Goal: Task Accomplishment & Management: Manage account settings

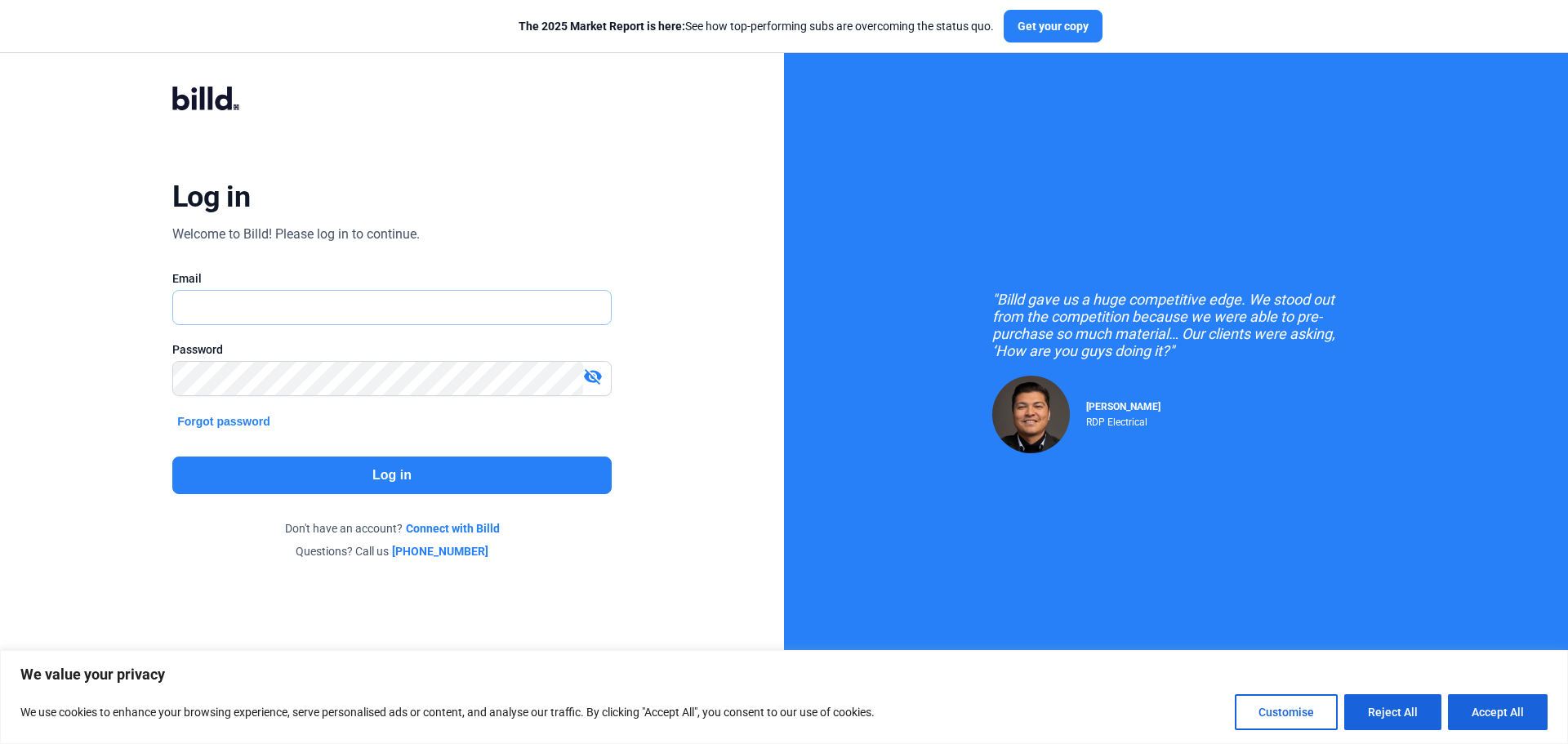
type input "[PERSON_NAME][EMAIL_ADDRESS][DOMAIN_NAME]"
click at [338, 479] on button "Log in" at bounding box center [392, 475] width 439 height 37
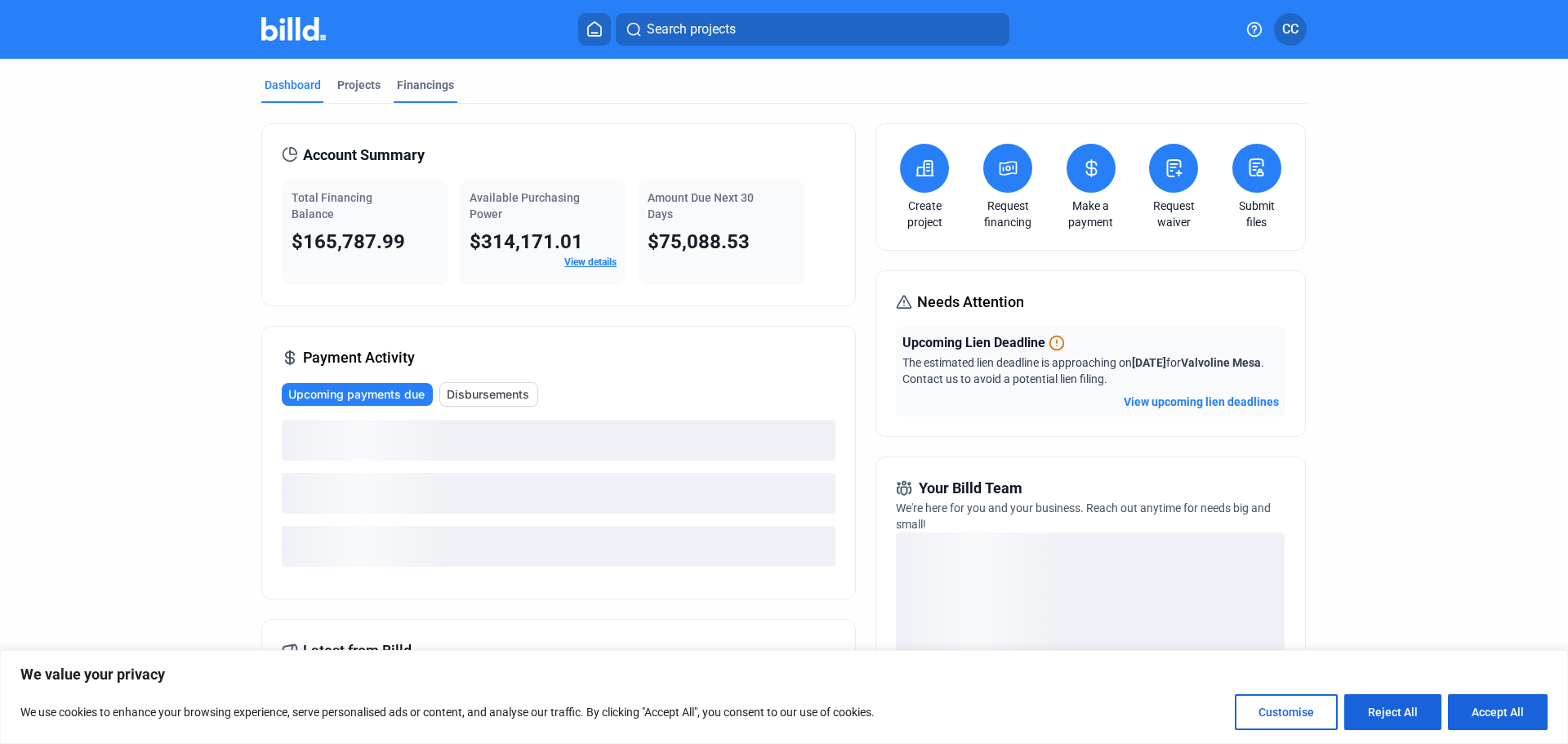
click at [416, 77] on div "Financings" at bounding box center [425, 86] width 57 height 17
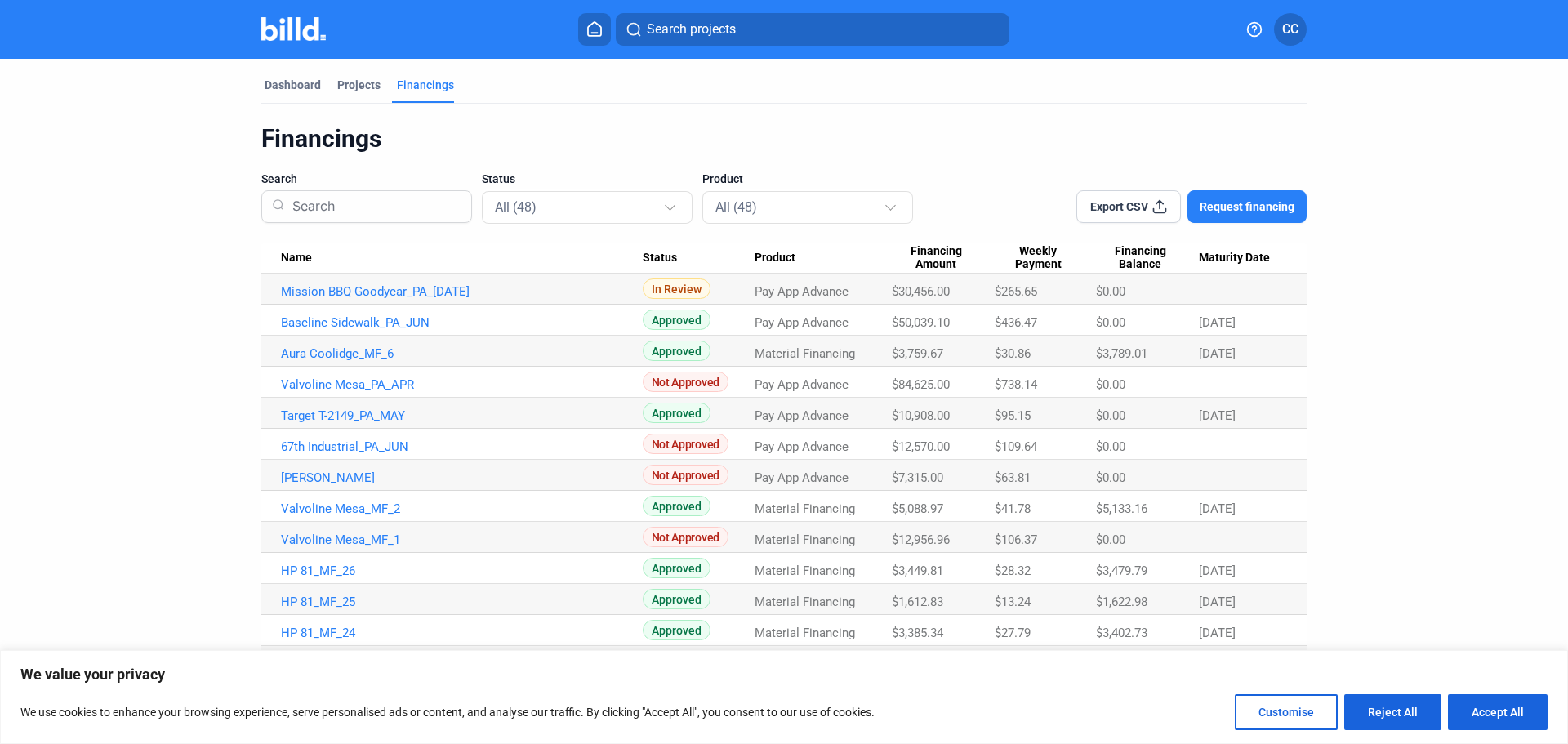
click at [1243, 259] on span "Maturity Date" at bounding box center [1235, 258] width 71 height 15
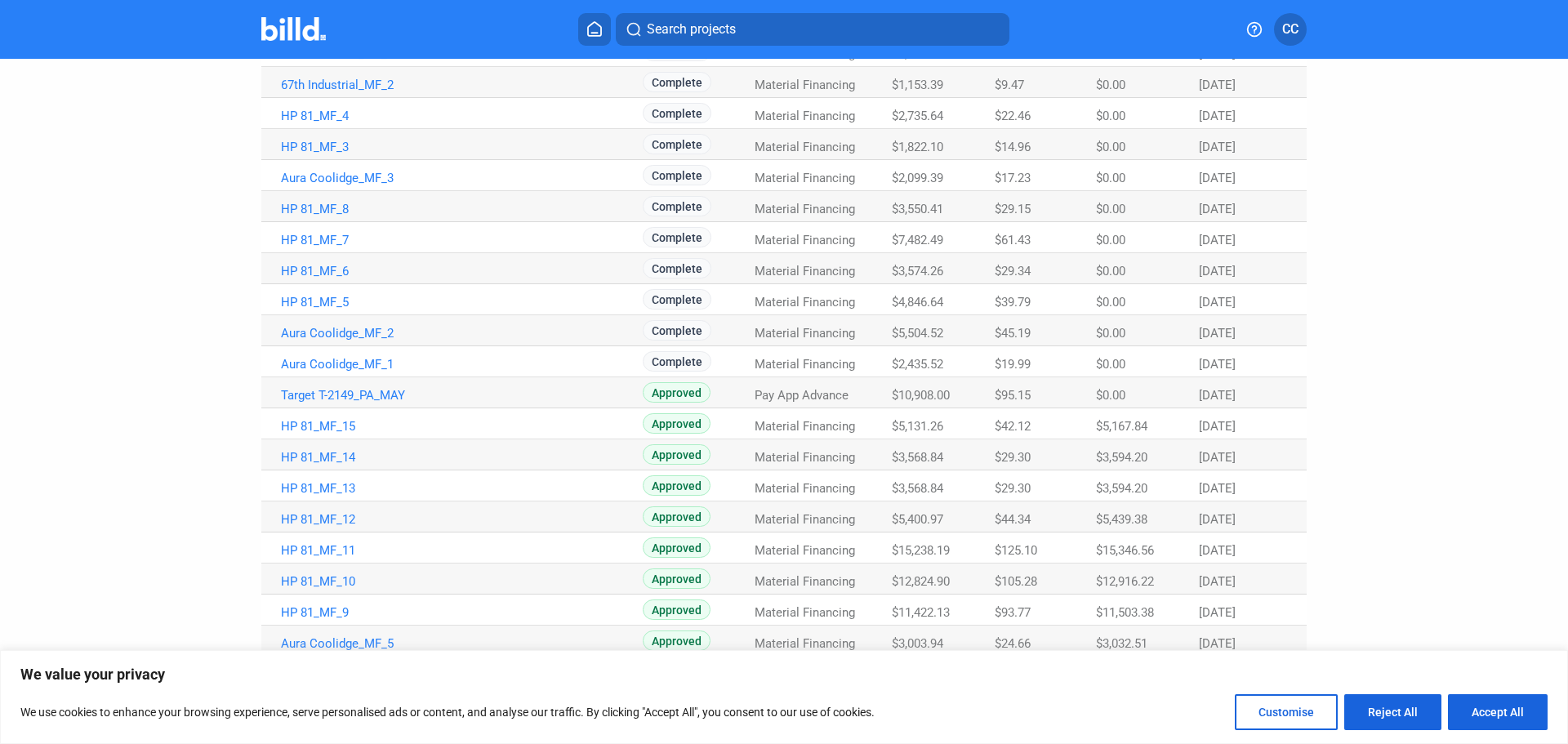
scroll to position [643, 0]
